Goal: Task Accomplishment & Management: Use online tool/utility

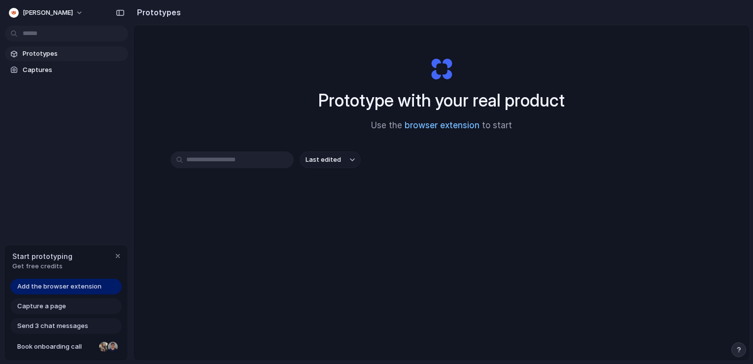
click at [442, 128] on link "browser extension" at bounding box center [442, 125] width 75 height 10
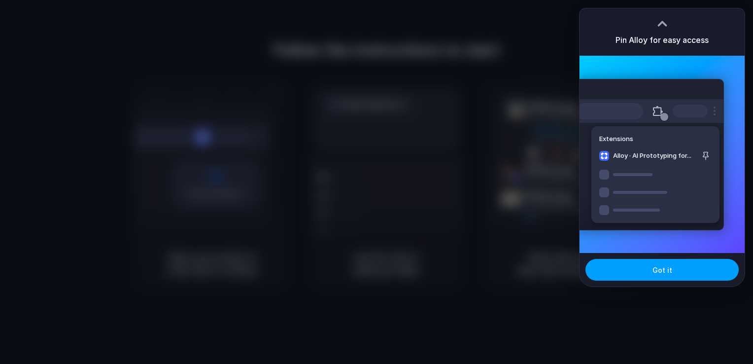
click at [682, 272] on button "Got it" at bounding box center [662, 270] width 153 height 22
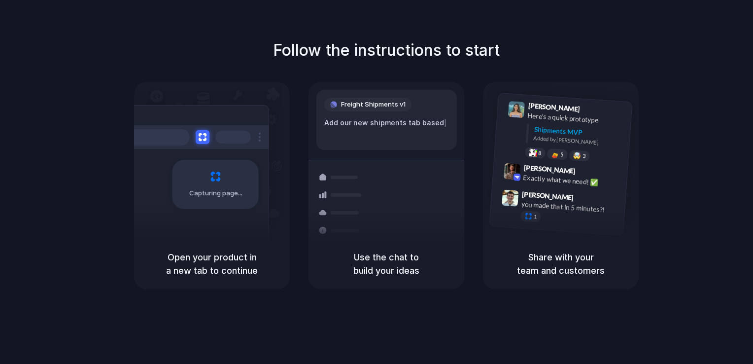
drag, startPoint x: 558, startPoint y: 257, endPoint x: 581, endPoint y: 257, distance: 22.7
click at [581, 257] on h5 "Share with your team and customers" at bounding box center [561, 264] width 132 height 27
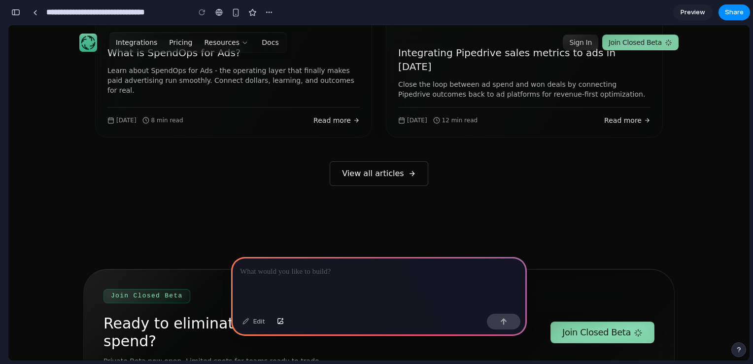
scroll to position [3403, 0]
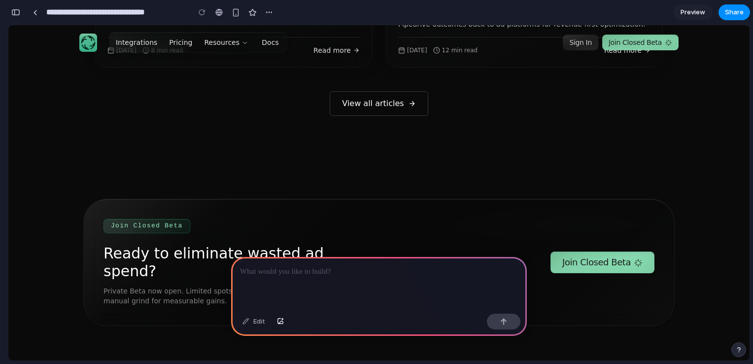
click at [322, 277] on div at bounding box center [379, 283] width 296 height 53
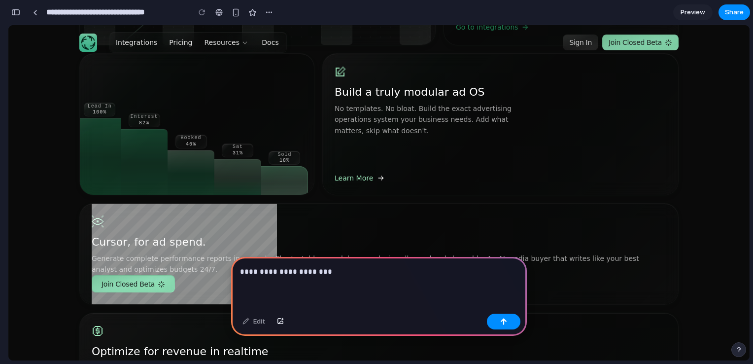
scroll to position [1578, 0]
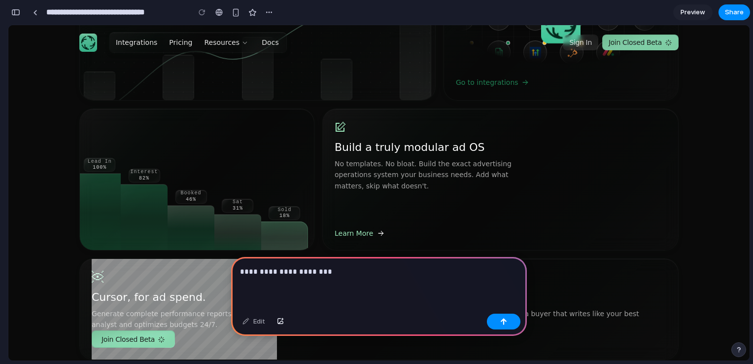
click at [427, 281] on div "**********" at bounding box center [379, 283] width 296 height 53
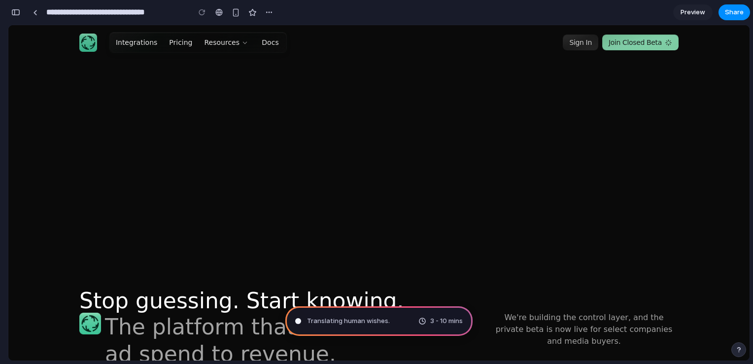
scroll to position [1553, 0]
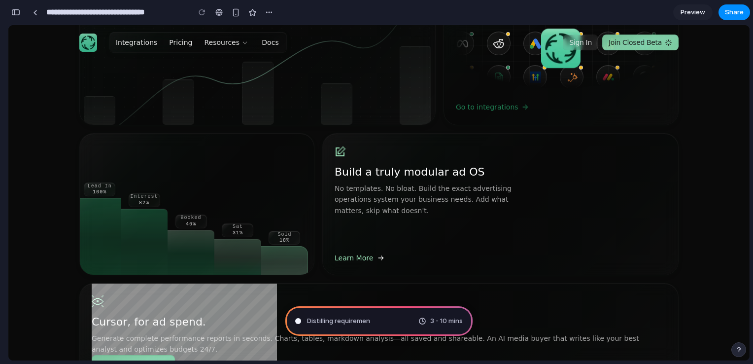
type input "**********"
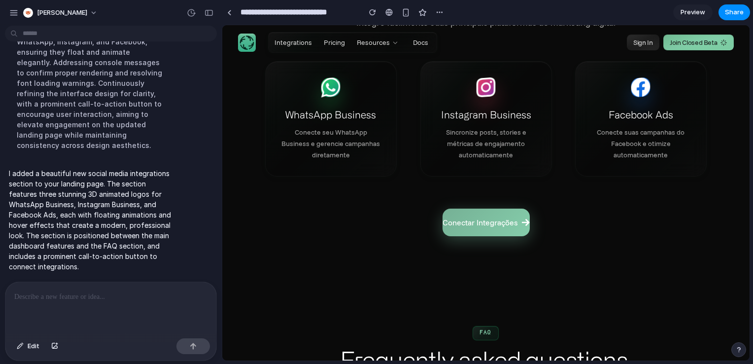
scroll to position [2367, 0]
